Goal: Task Accomplishment & Management: Complete application form

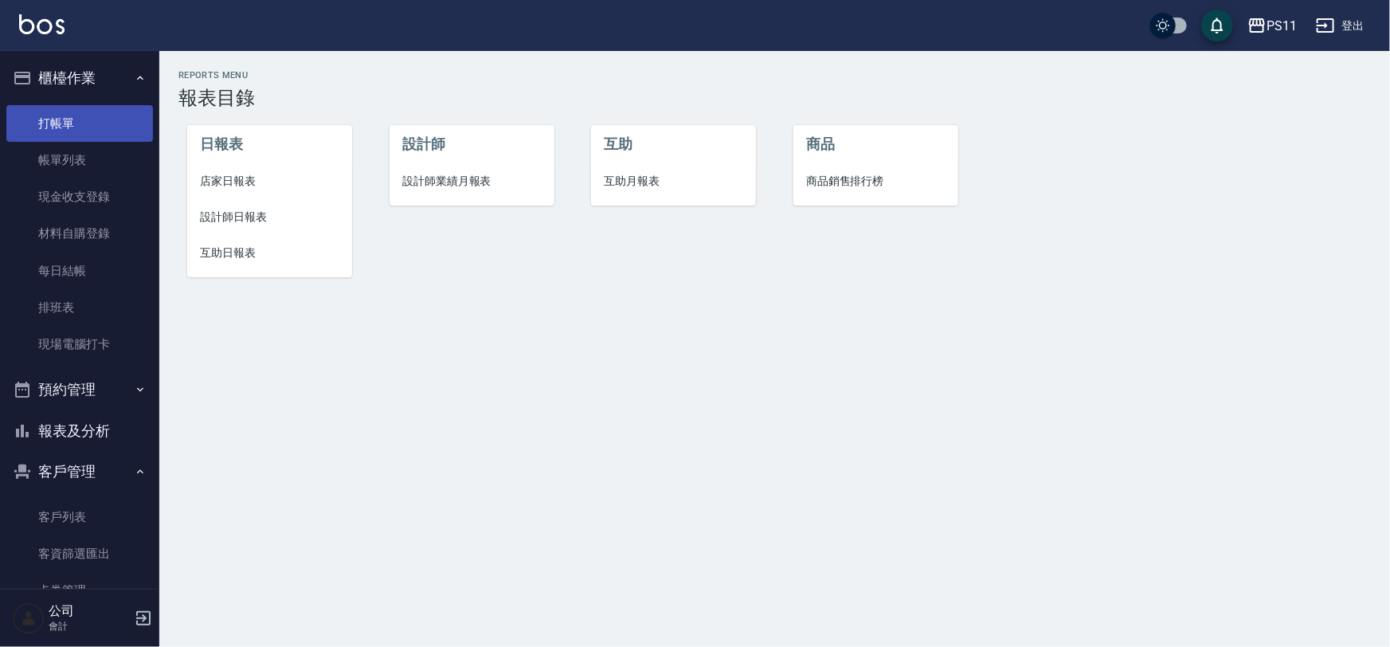
click at [98, 129] on link "打帳單" at bounding box center [79, 123] width 147 height 37
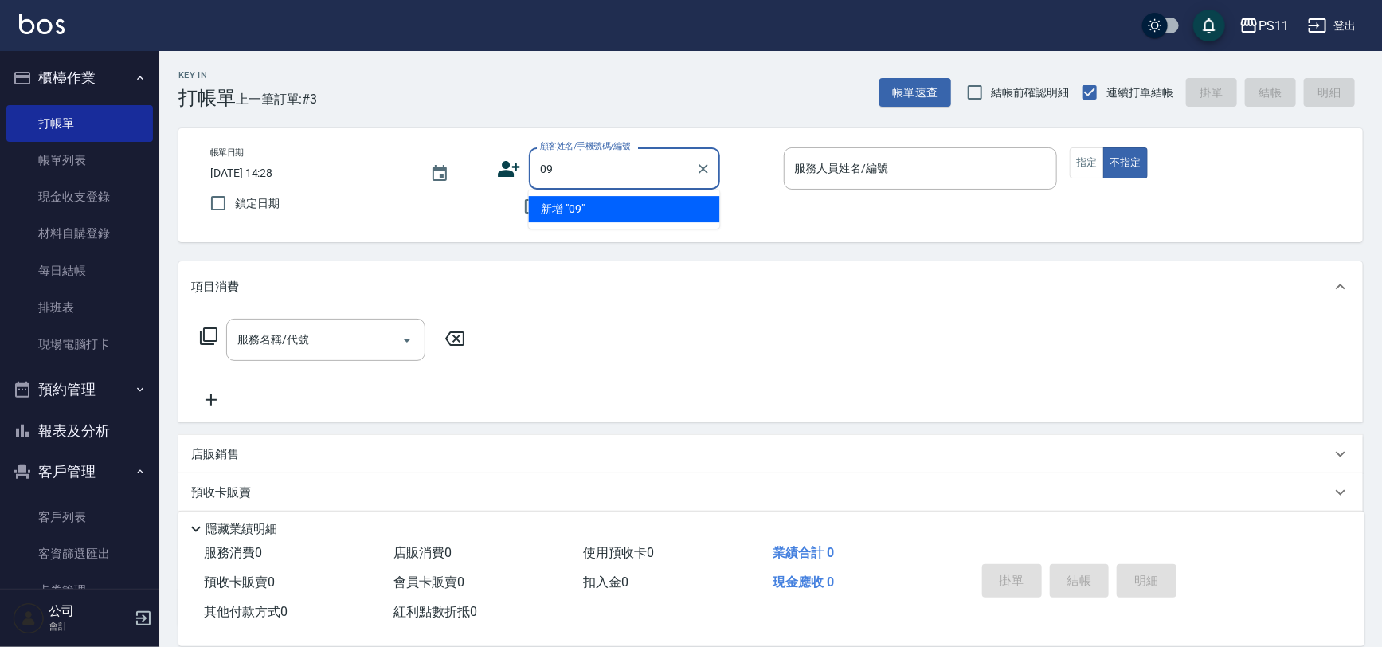
type input "0"
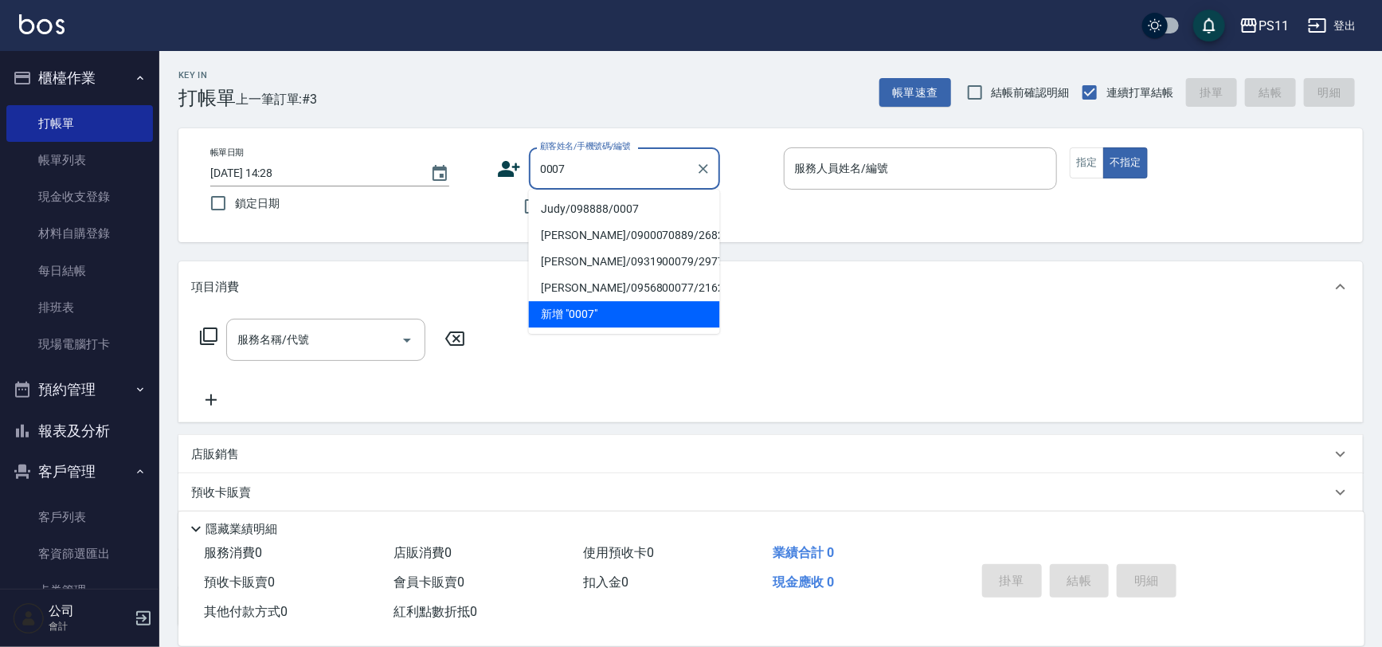
type input "Judy/098888/0007"
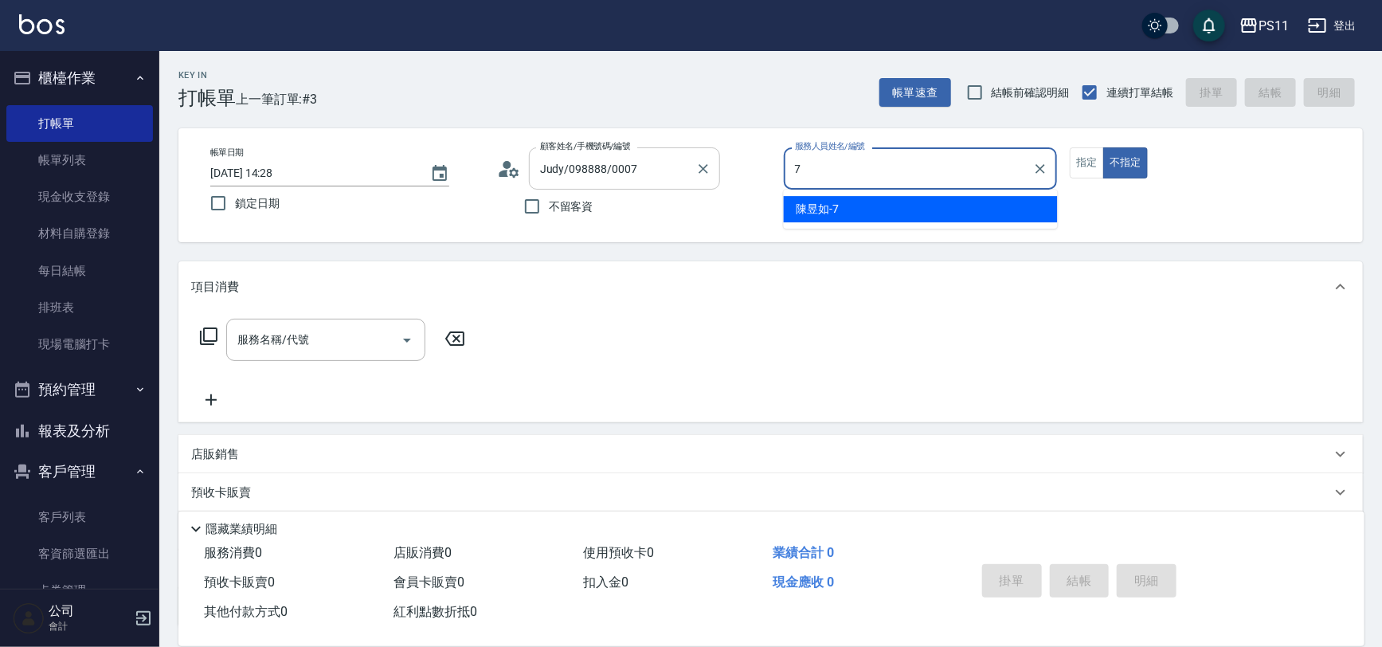
type input "[PERSON_NAME]-7"
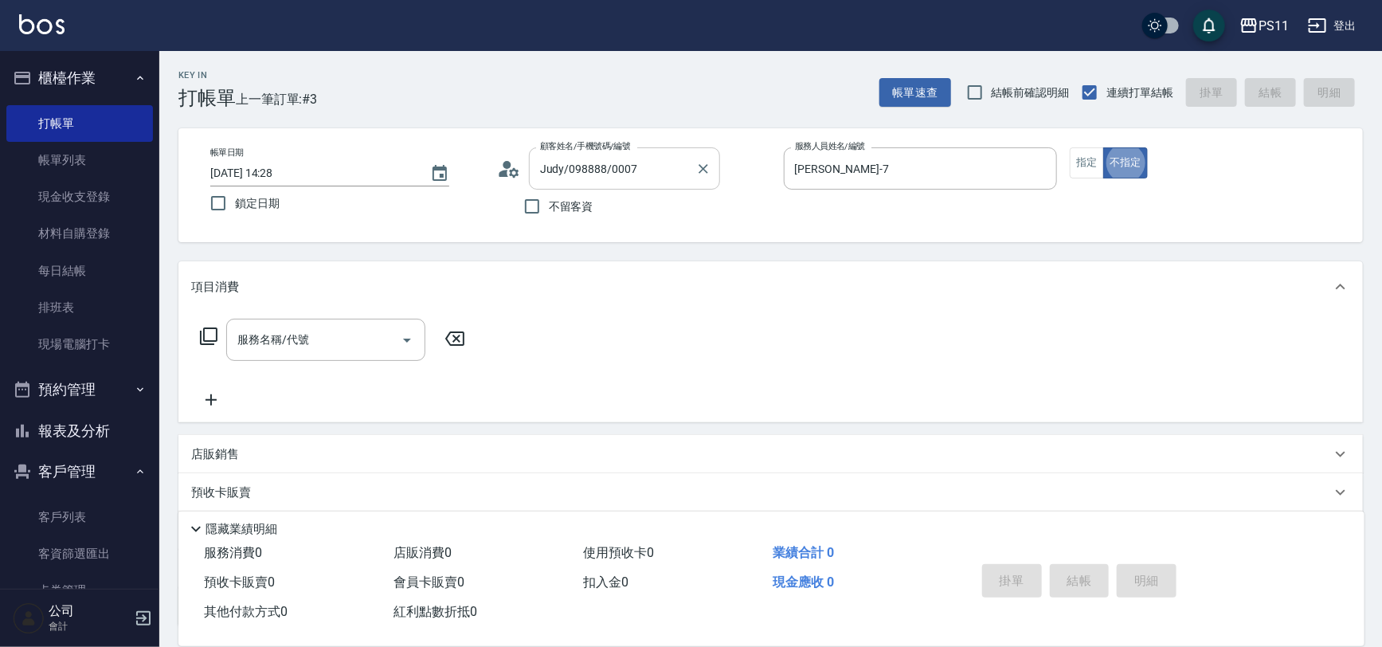
type button "false"
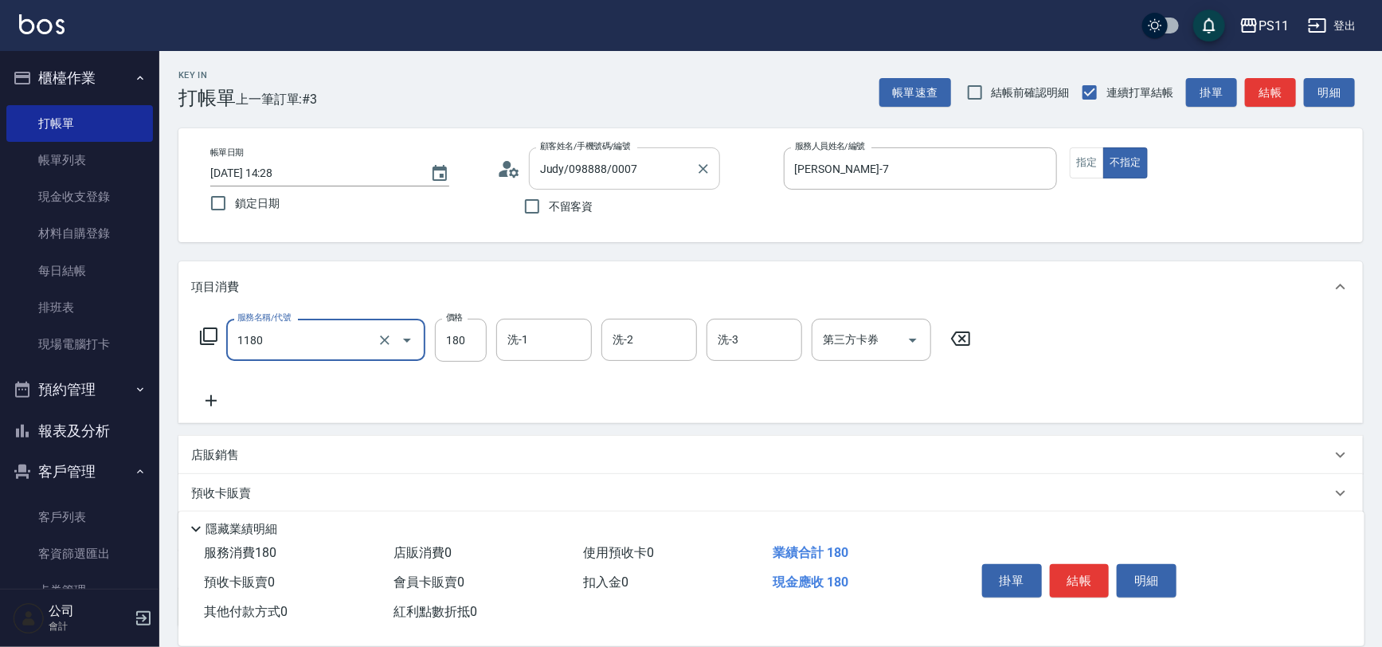
type input "洗髮(洗+剪不指定活動)(1180)"
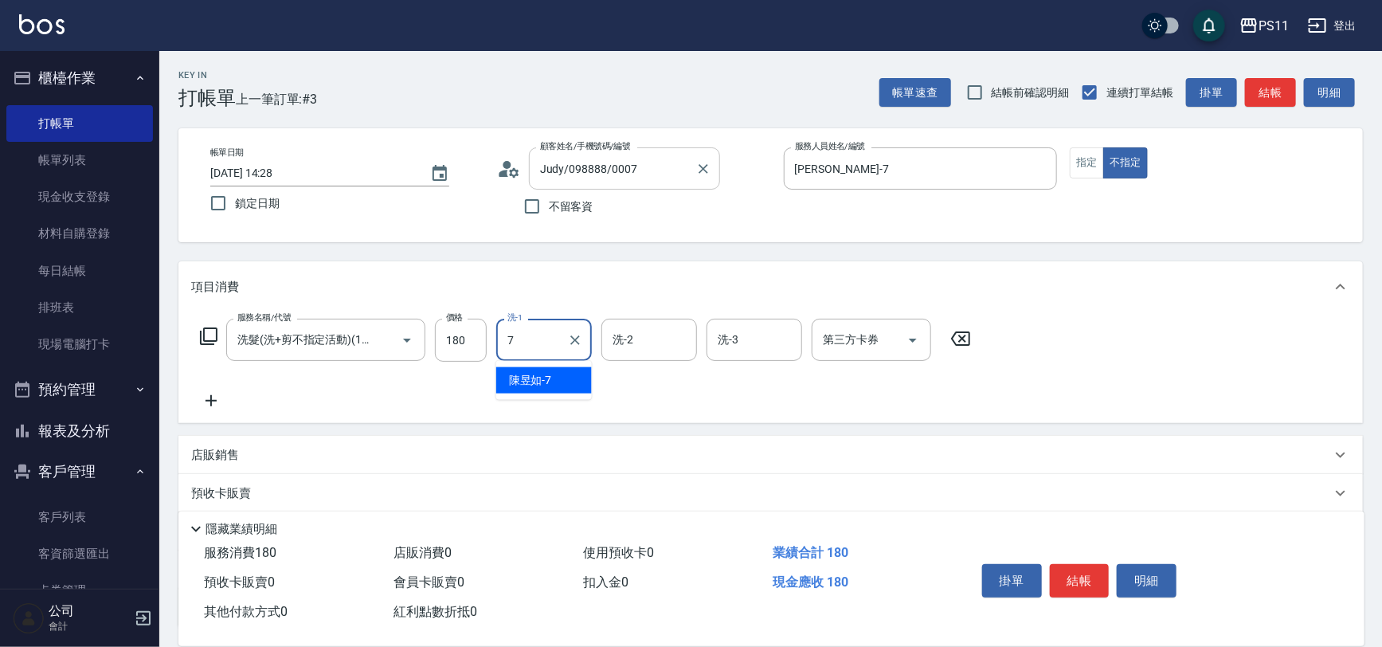
type input "[PERSON_NAME]-7"
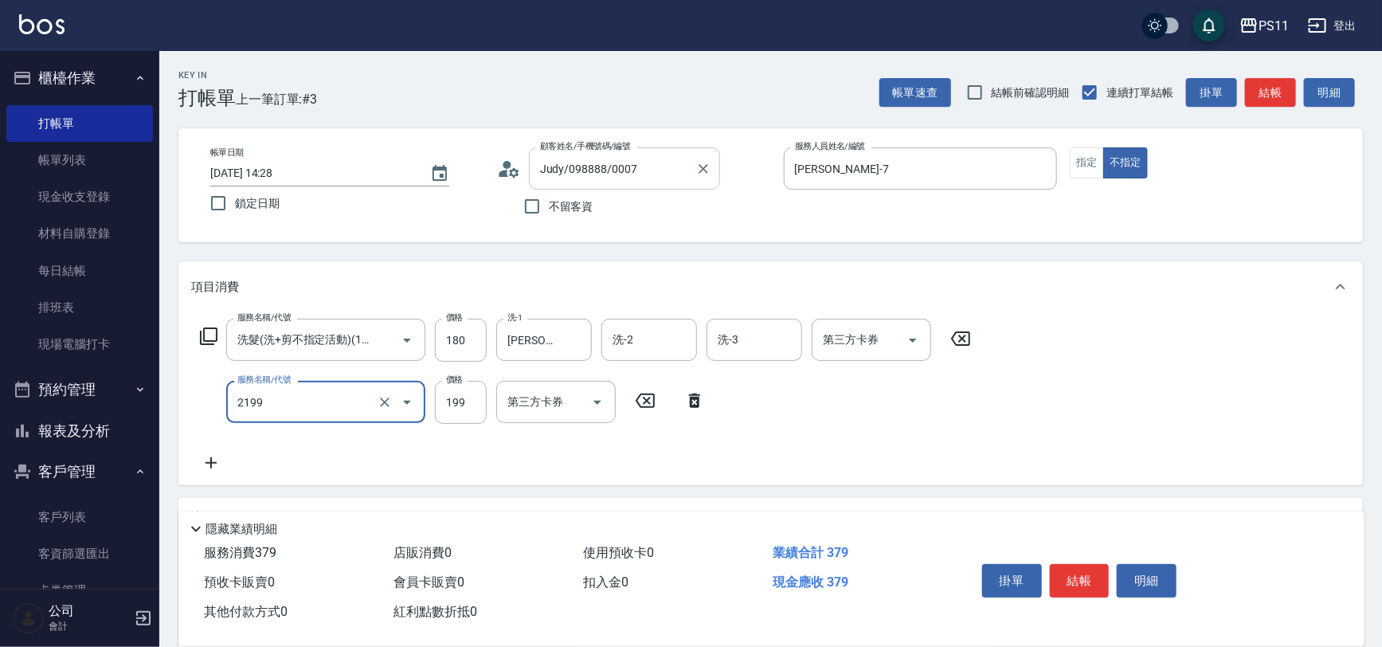
type input "不指定剪髮活動(2199)"
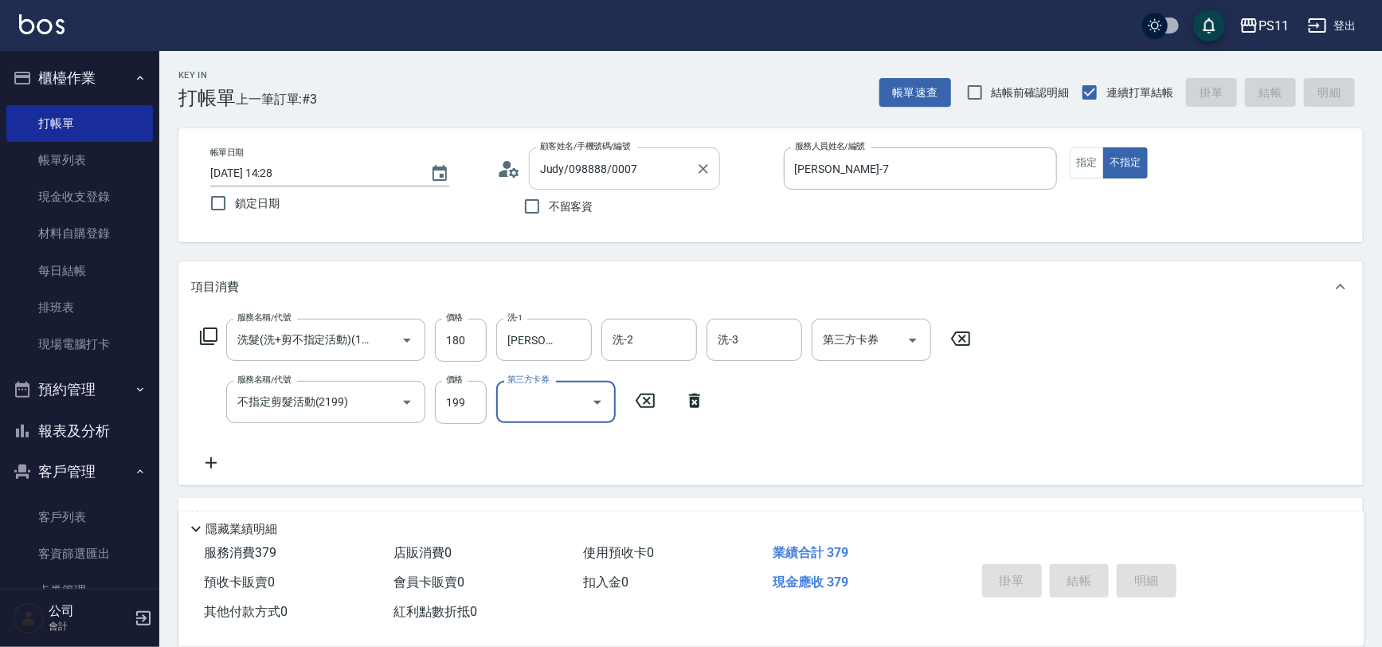
type input "[DATE] 14:29"
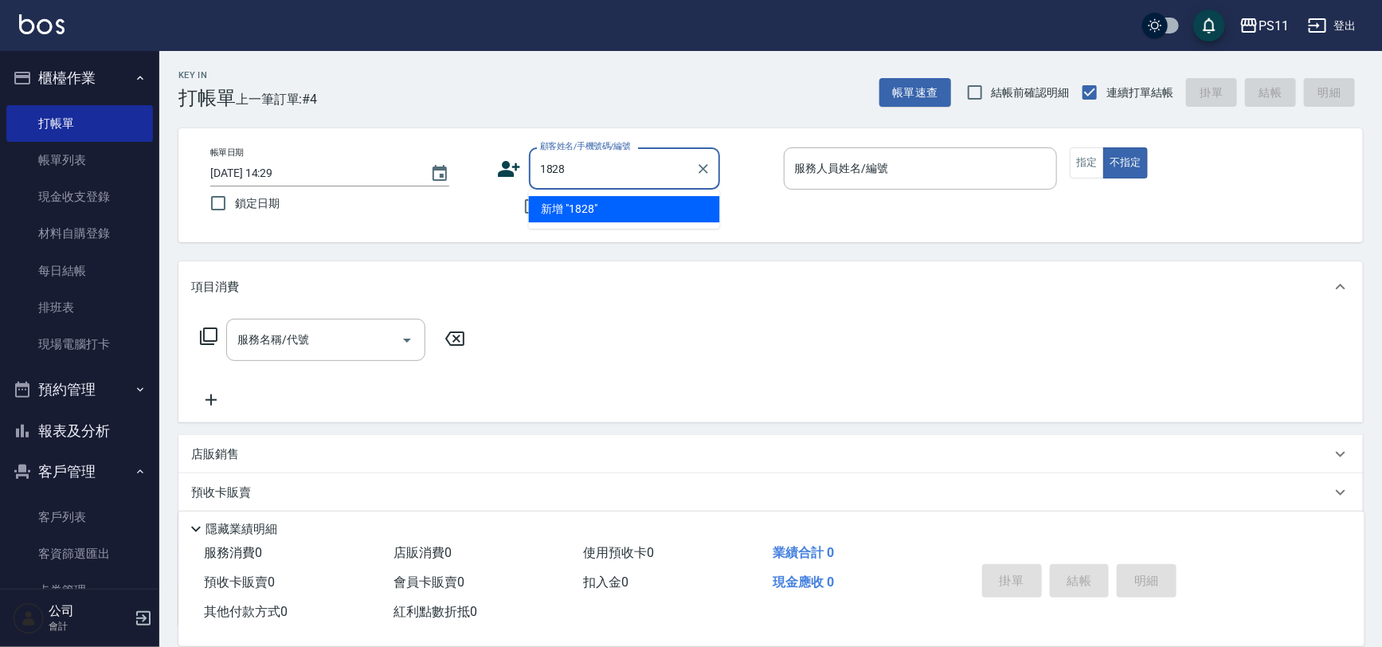
type input "1828"
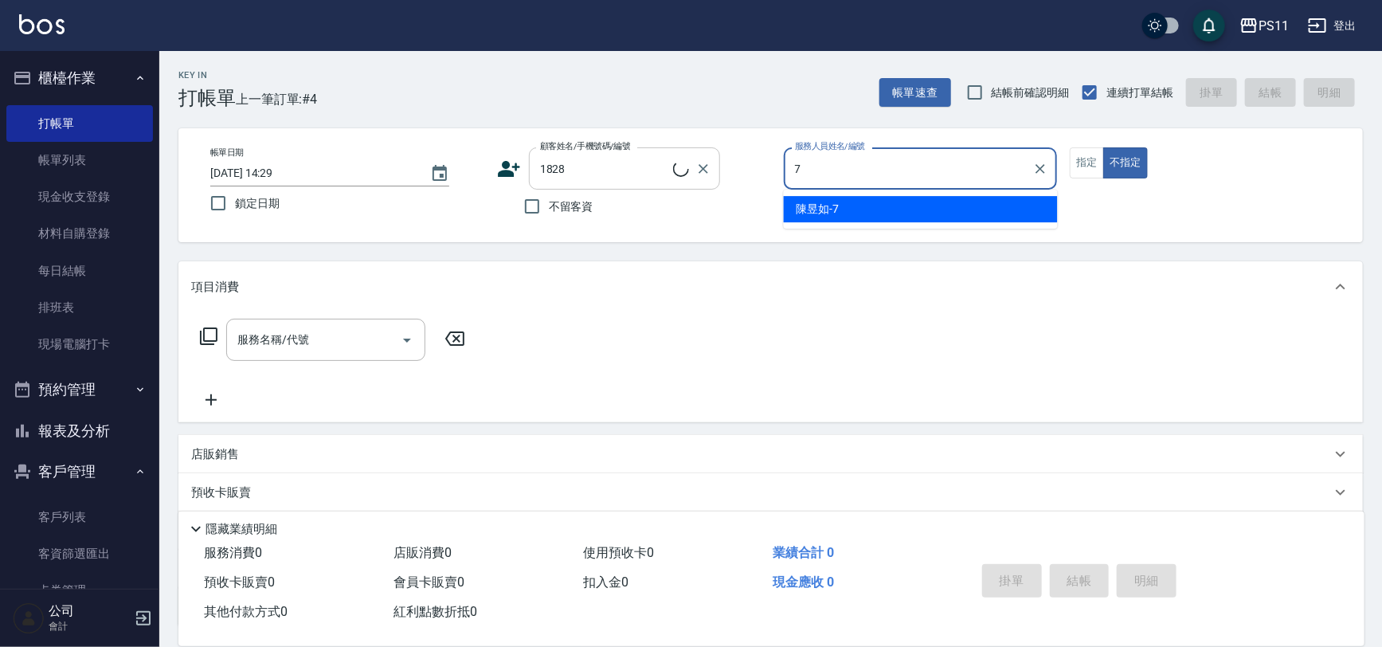
type input "7"
type input "[PERSON_NAME]/0910232283/1828"
type input "[PERSON_NAME]-7"
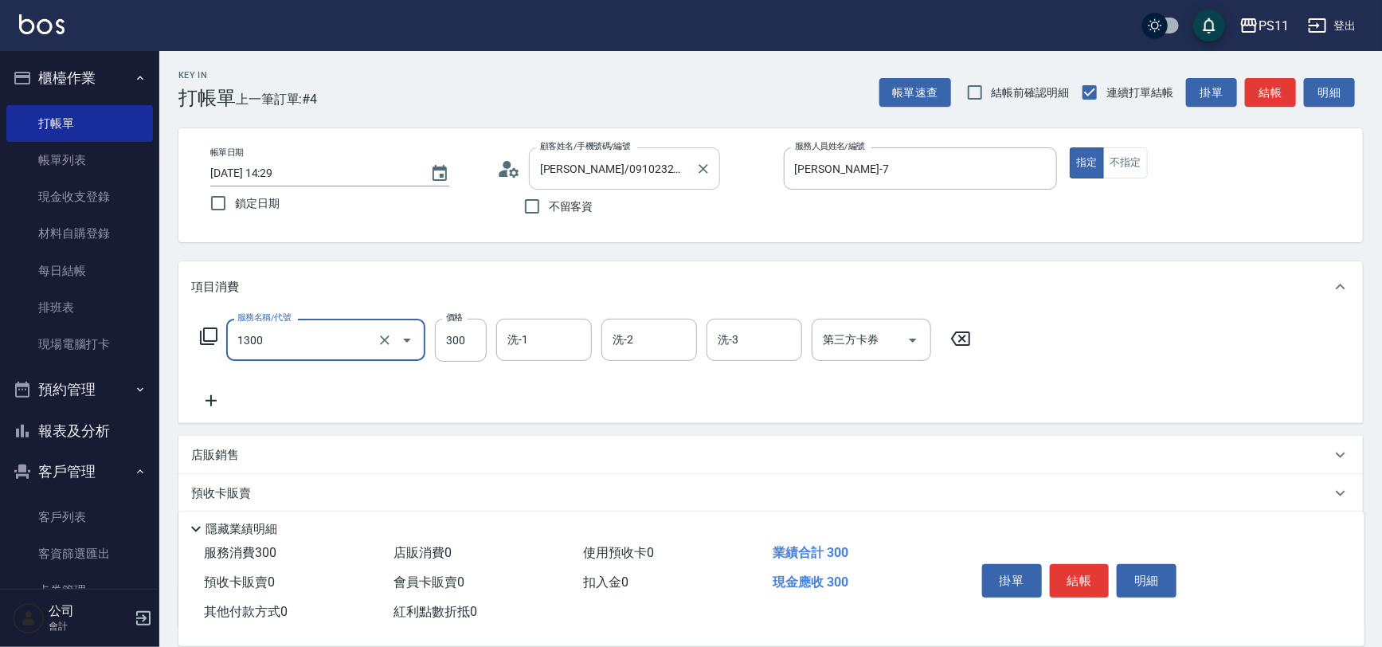
type input "洗髮300(1300)"
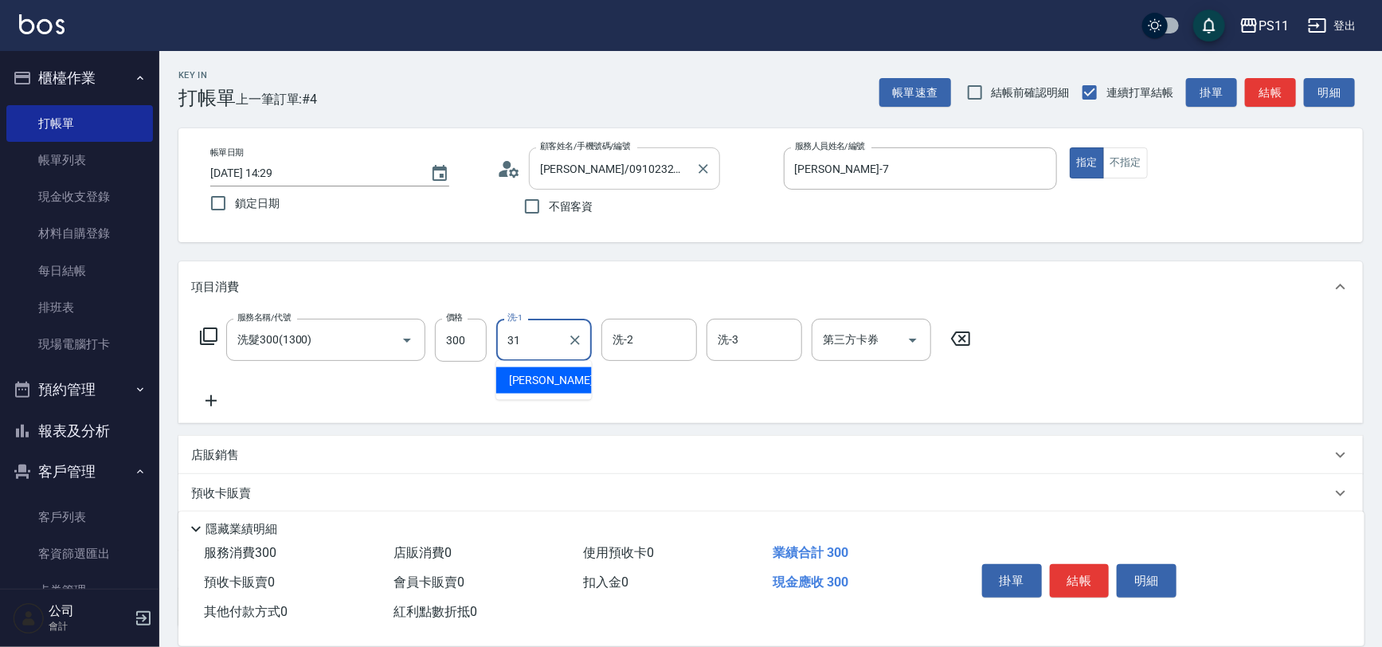
type input "[PERSON_NAME]-31"
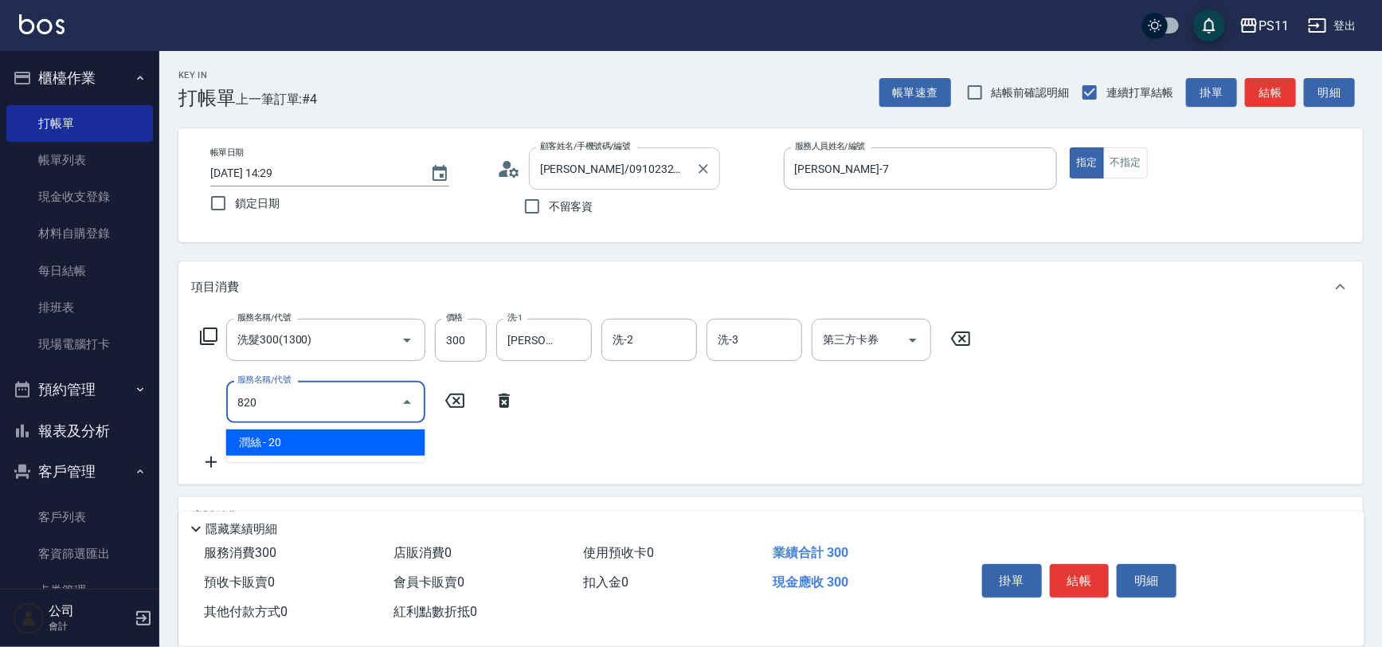
type input "潤絲(820)"
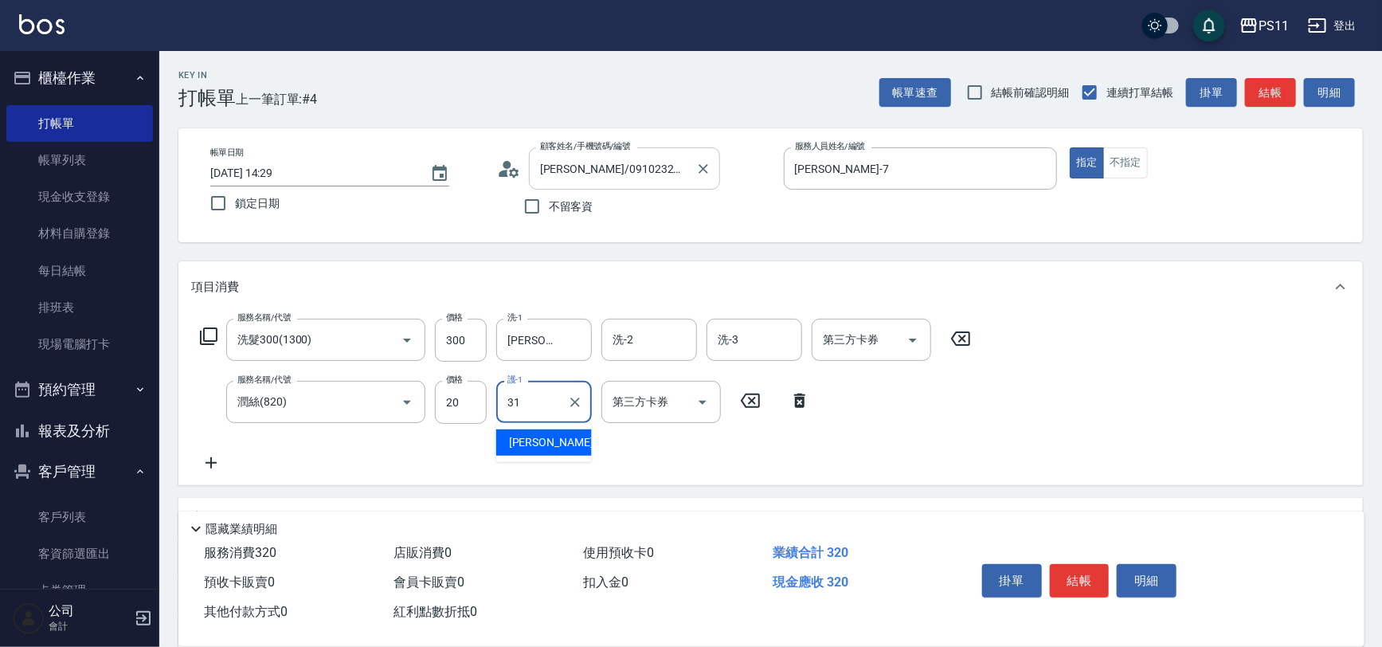
type input "[PERSON_NAME]-31"
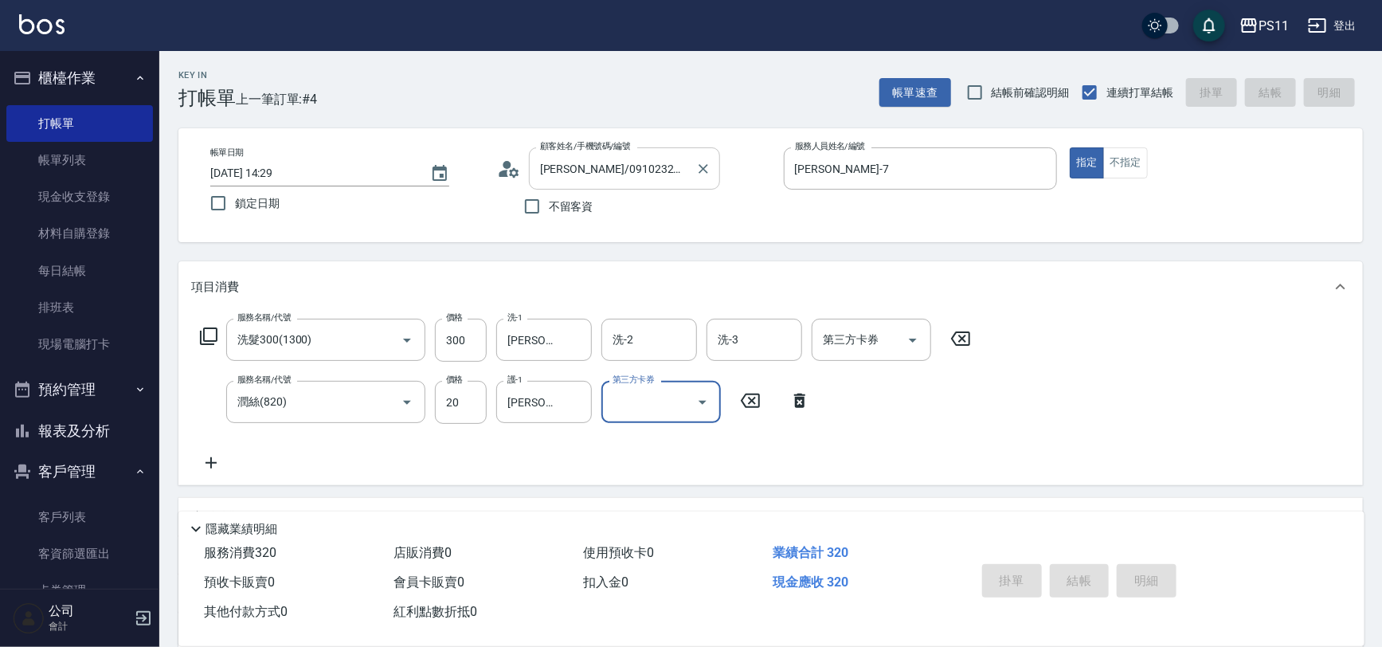
type input "[DATE] 14:37"
